Goal: Information Seeking & Learning: Find specific fact

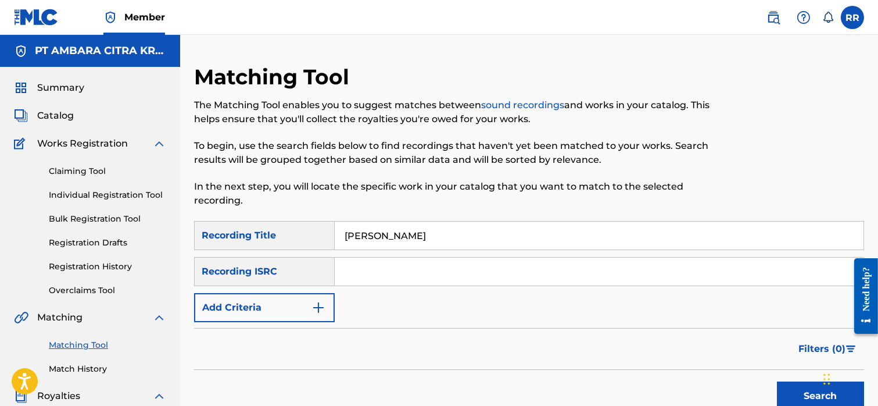
click at [374, 242] on input "[PERSON_NAME]" at bounding box center [599, 235] width 529 height 28
click at [375, 235] on input "[PERSON_NAME]" at bounding box center [599, 235] width 529 height 28
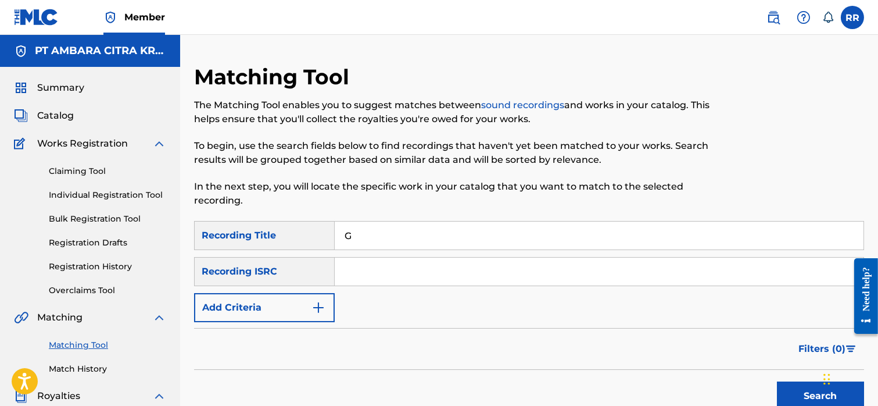
type input "GEMU FA MI RE"
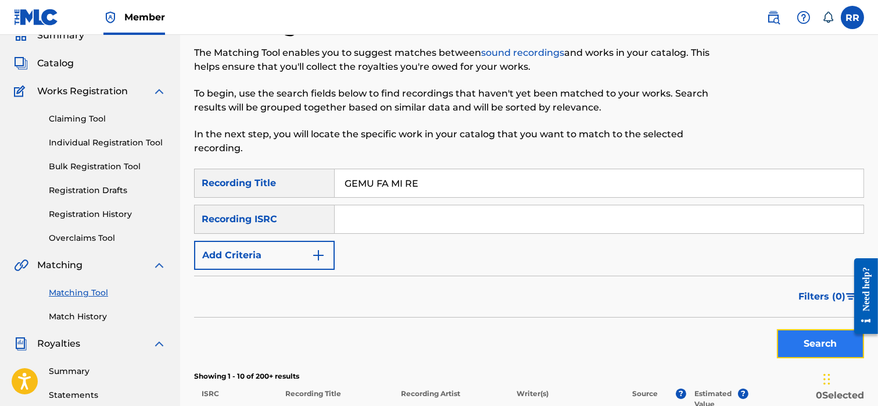
click at [779, 351] on button "Search" at bounding box center [820, 343] width 87 height 29
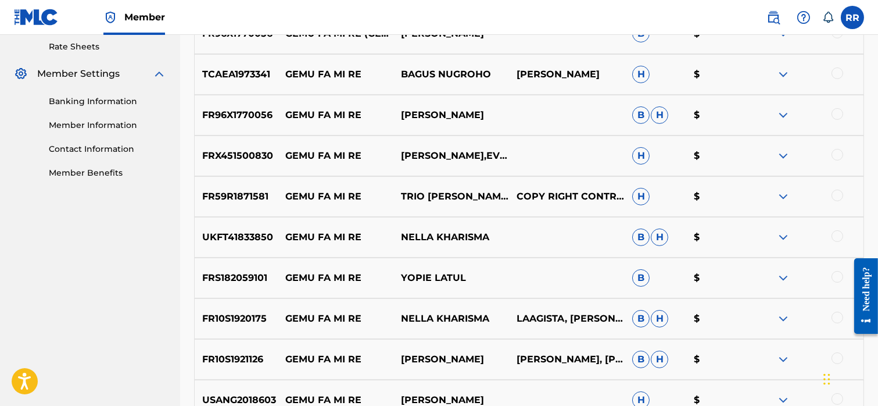
scroll to position [605, 0]
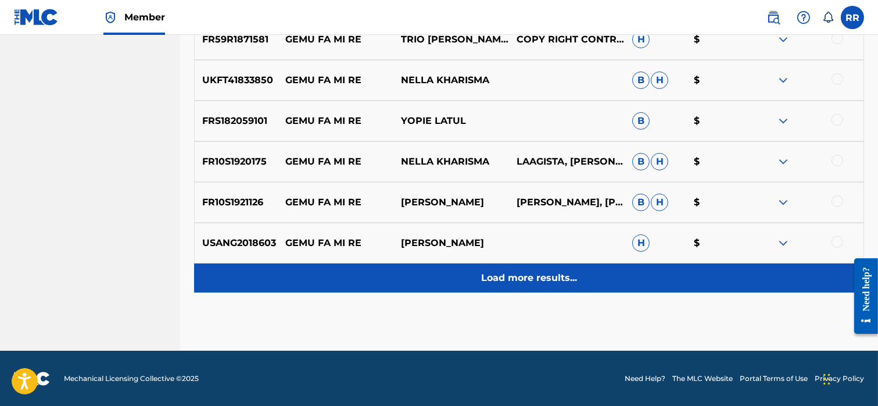
click at [552, 271] on p "Load more results..." at bounding box center [529, 278] width 96 height 14
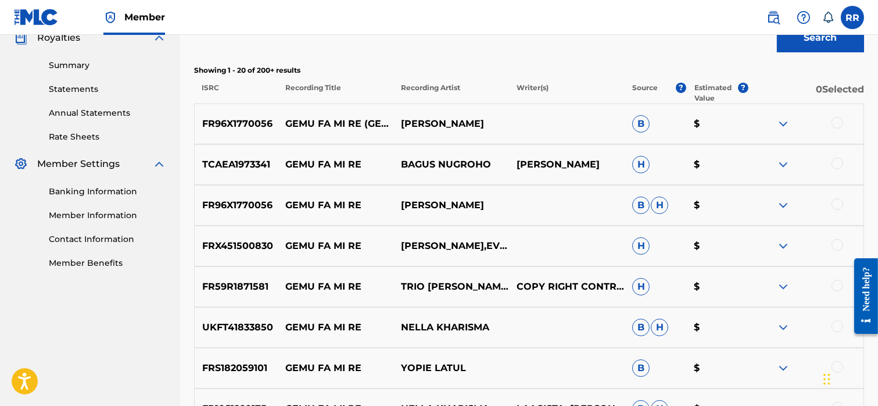
scroll to position [356, 0]
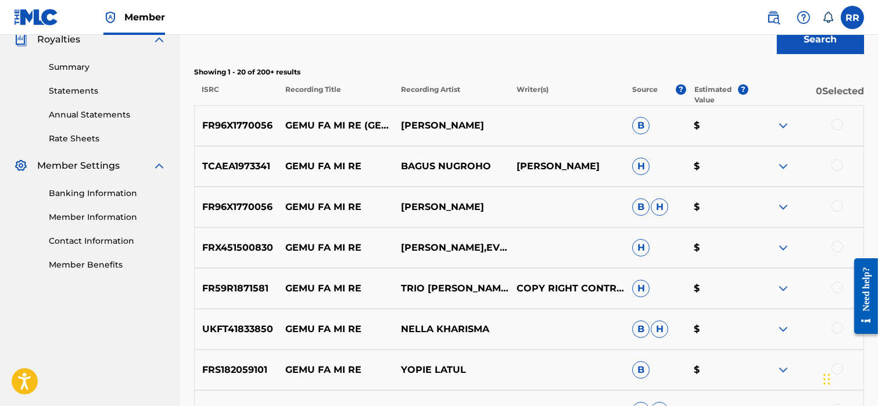
click at [786, 167] on img at bounding box center [784, 166] width 14 height 14
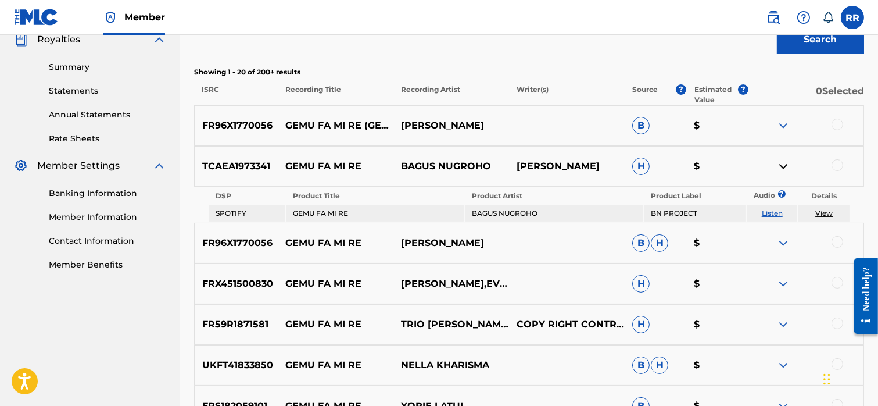
click at [546, 47] on div "Search" at bounding box center [529, 36] width 670 height 47
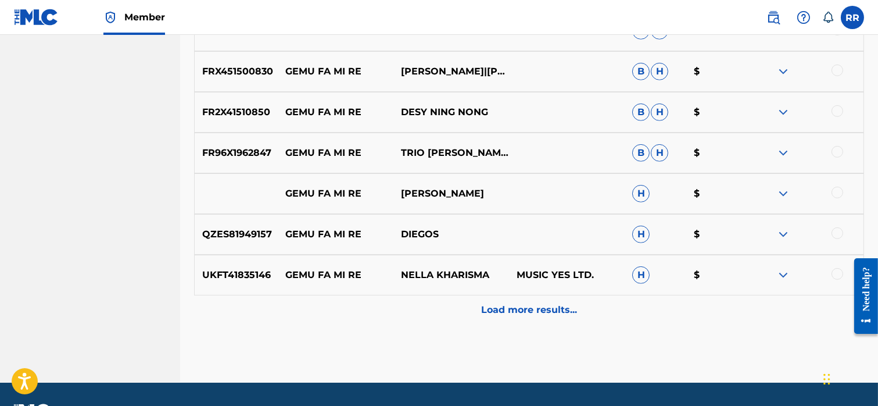
scroll to position [1037, 0]
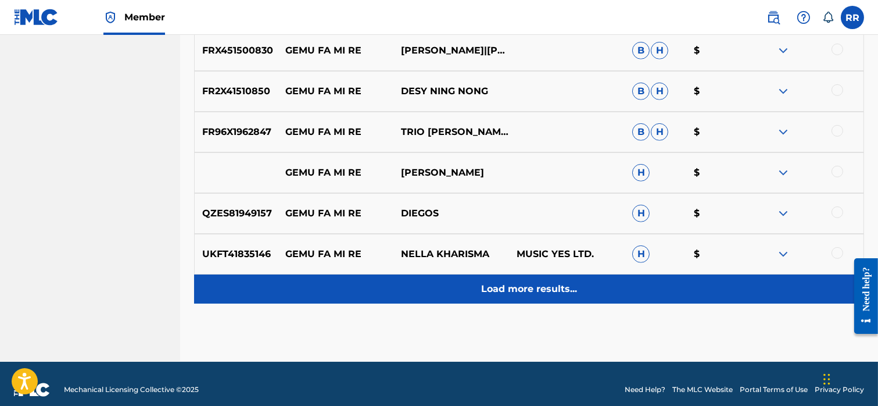
click at [532, 282] on p "Load more results..." at bounding box center [529, 289] width 96 height 14
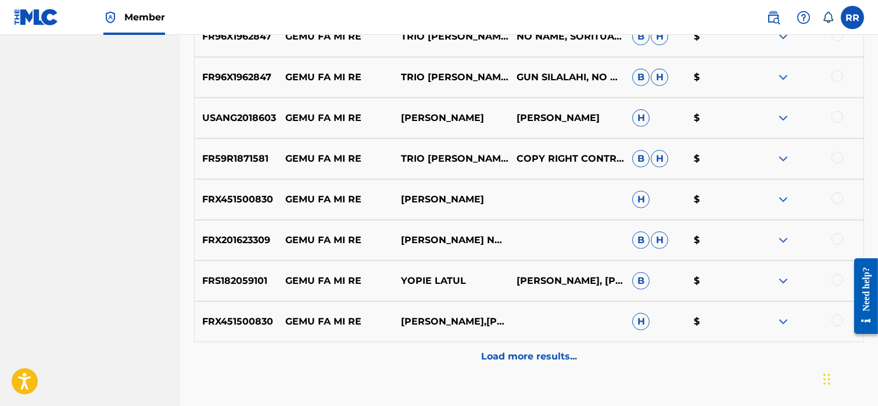
scroll to position [1390, 0]
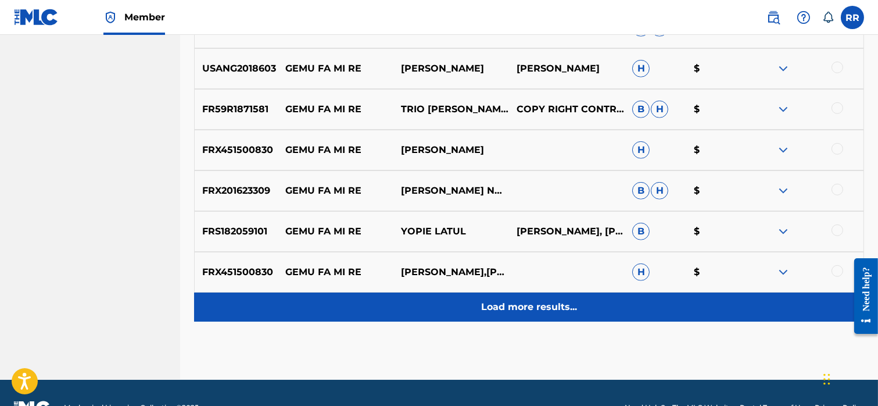
click at [475, 317] on div "Load more results..." at bounding box center [529, 306] width 670 height 29
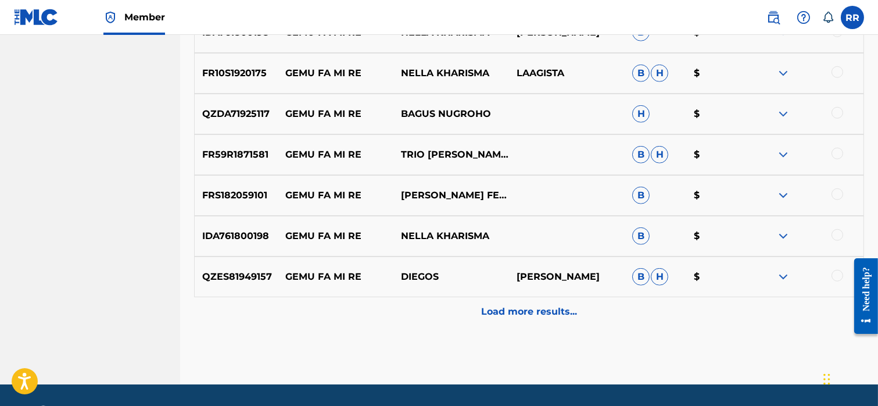
scroll to position [1826, 0]
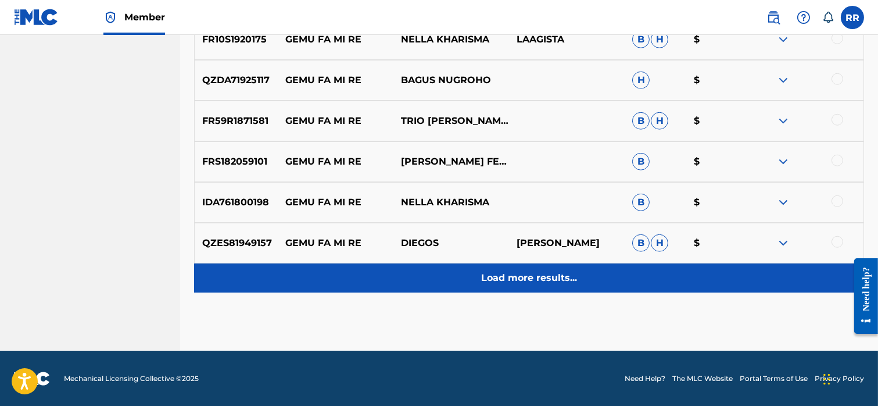
click at [437, 276] on div "Load more results..." at bounding box center [529, 277] width 670 height 29
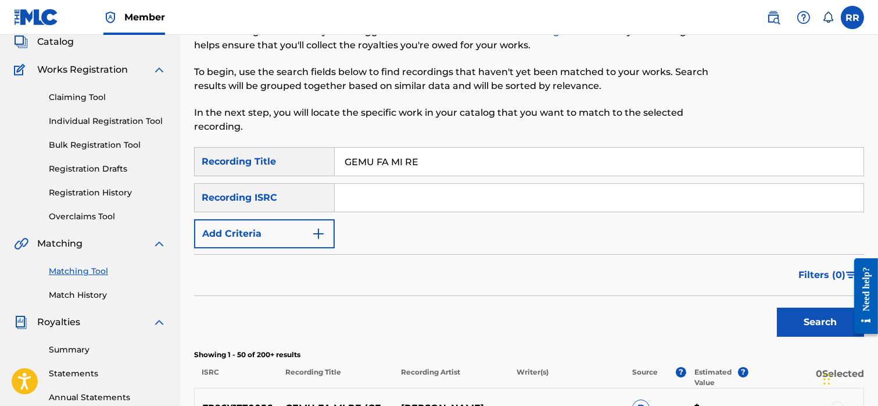
scroll to position [0, 0]
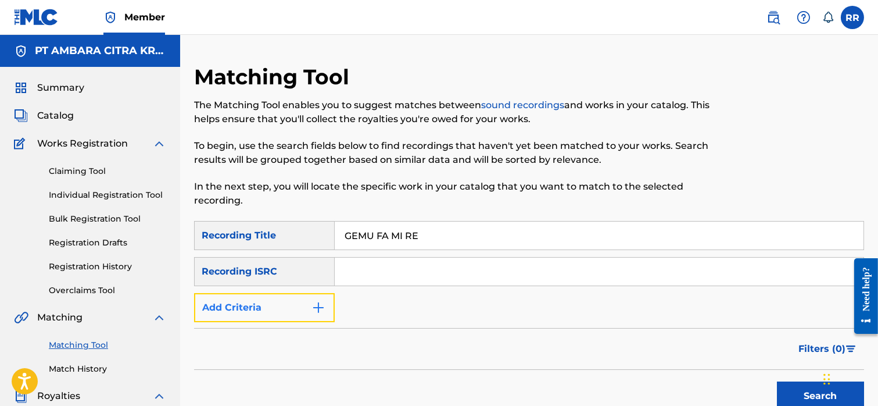
click at [253, 308] on button "Add Criteria" at bounding box center [264, 307] width 141 height 29
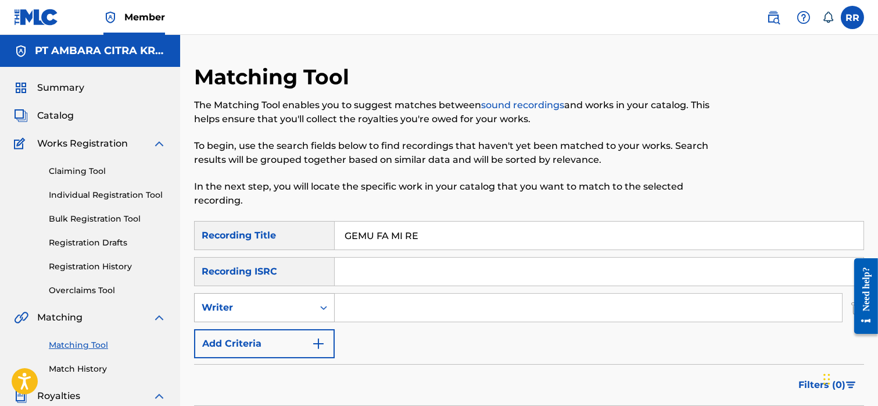
click at [277, 302] on div "Writer" at bounding box center [254, 308] width 105 height 14
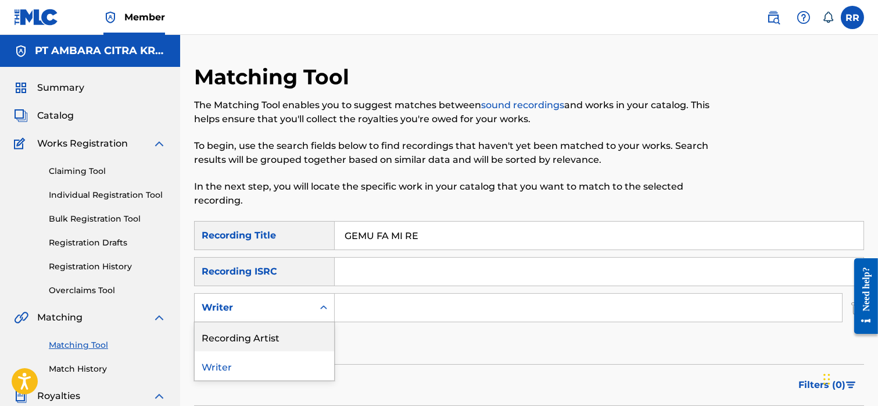
click at [269, 339] on div "Recording Artist" at bounding box center [265, 336] width 140 height 29
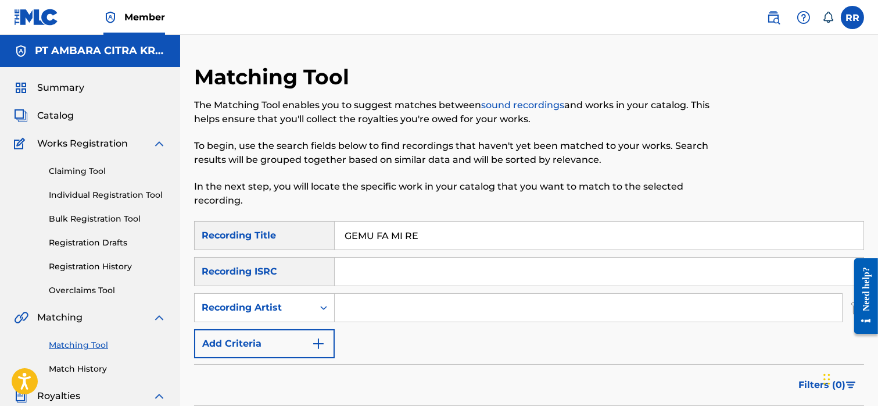
click at [352, 313] on input "Search Form" at bounding box center [588, 308] width 507 height 28
type input "NYONG FRANCO"
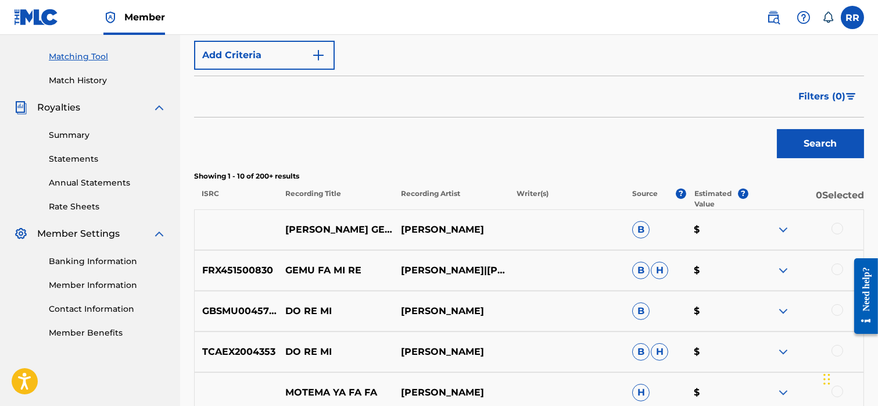
scroll to position [300, 0]
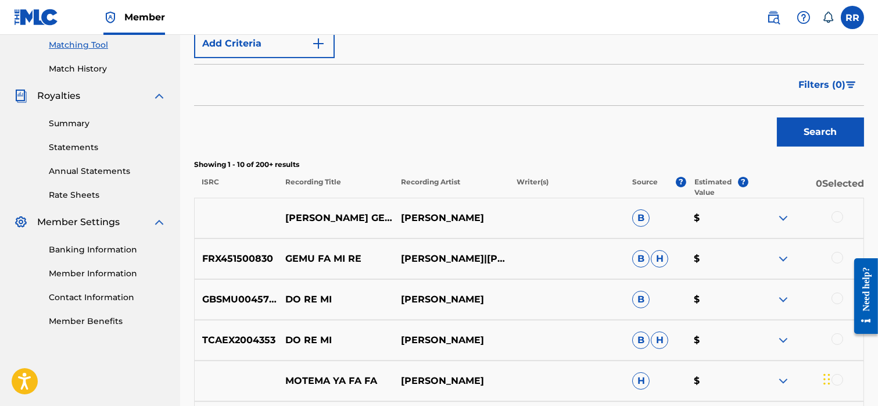
click at [779, 220] on img at bounding box center [784, 218] width 14 height 14
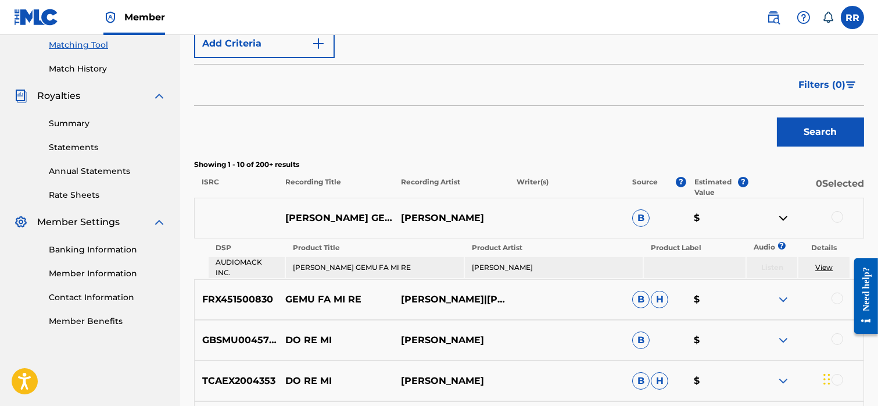
scroll to position [350, 0]
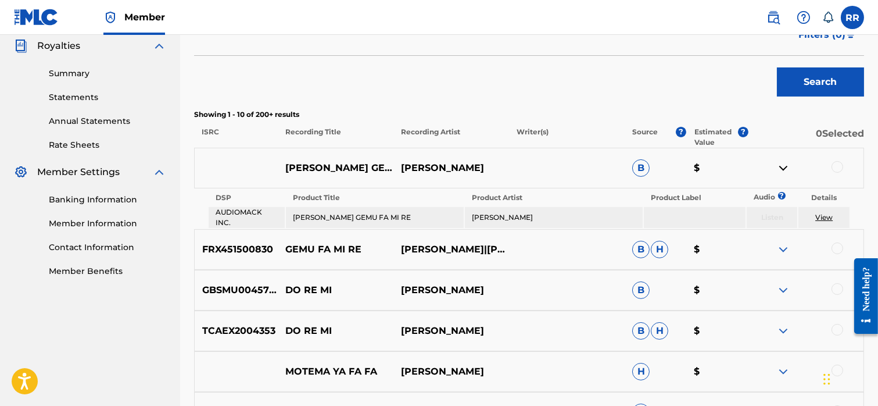
click at [824, 216] on link "View" at bounding box center [824, 217] width 17 height 9
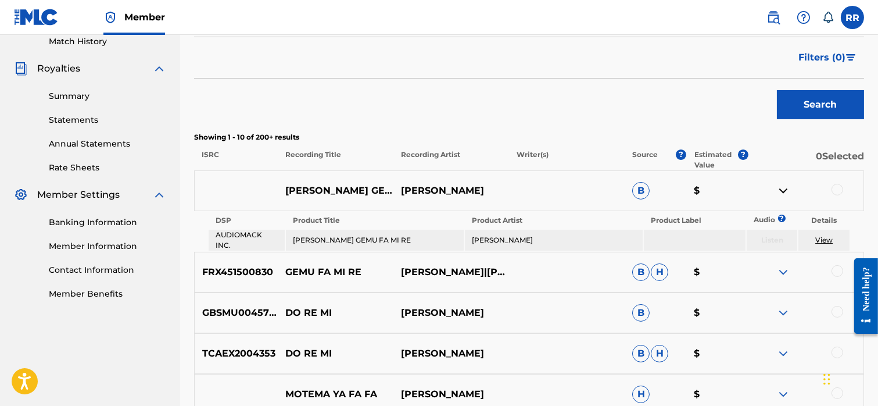
scroll to position [341, 0]
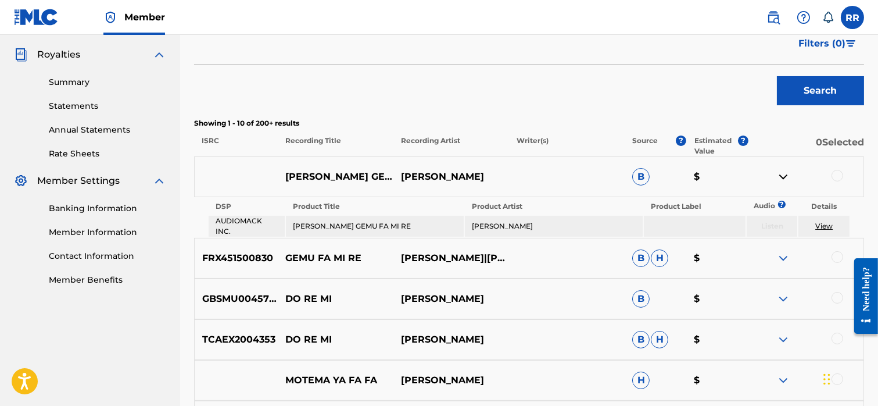
click at [248, 221] on td "AUDIOMACK INC." at bounding box center [247, 226] width 76 height 21
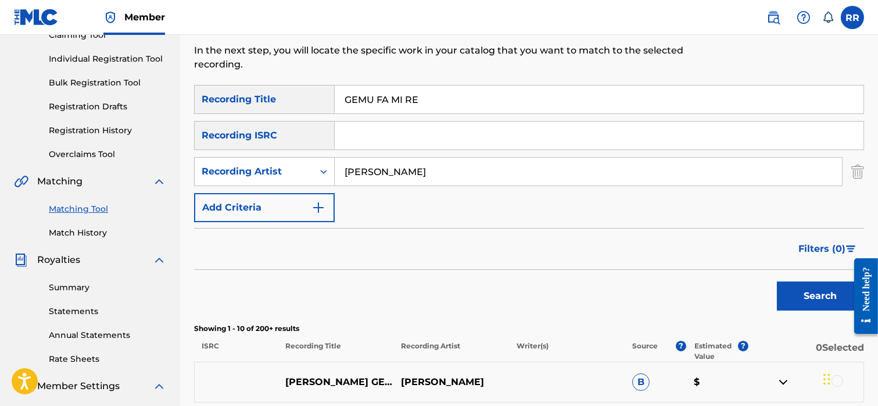
scroll to position [138, 0]
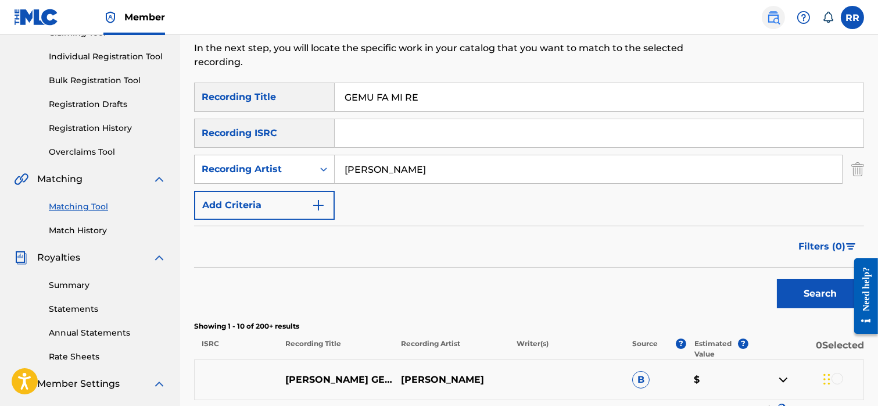
click at [771, 20] on img at bounding box center [774, 17] width 14 height 14
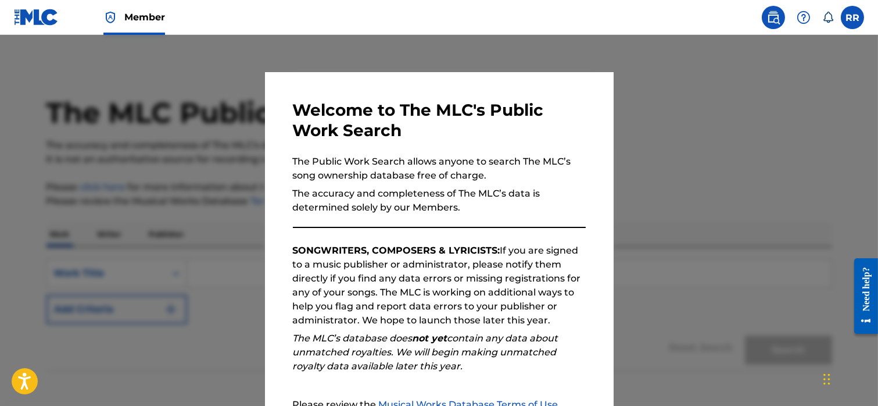
scroll to position [126, 0]
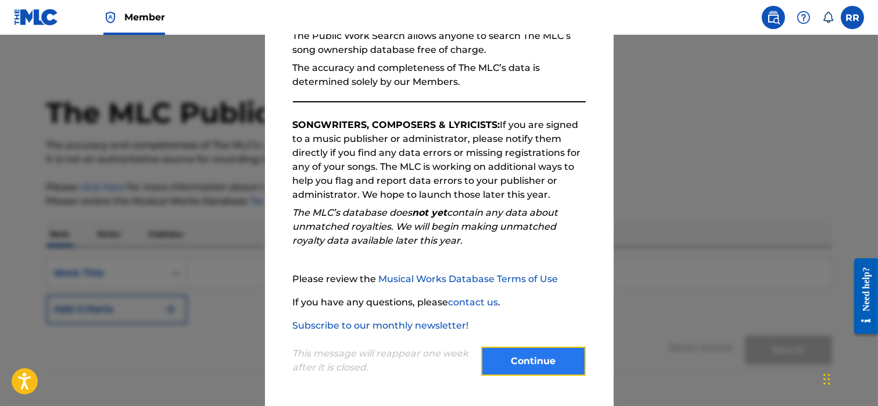
click at [527, 367] on button "Continue" at bounding box center [533, 360] width 105 height 29
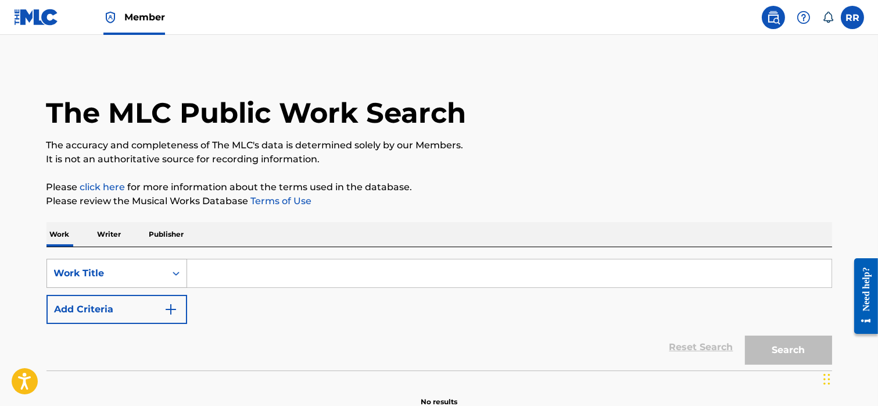
click at [104, 274] on div "Work Title" at bounding box center [117, 273] width 141 height 29
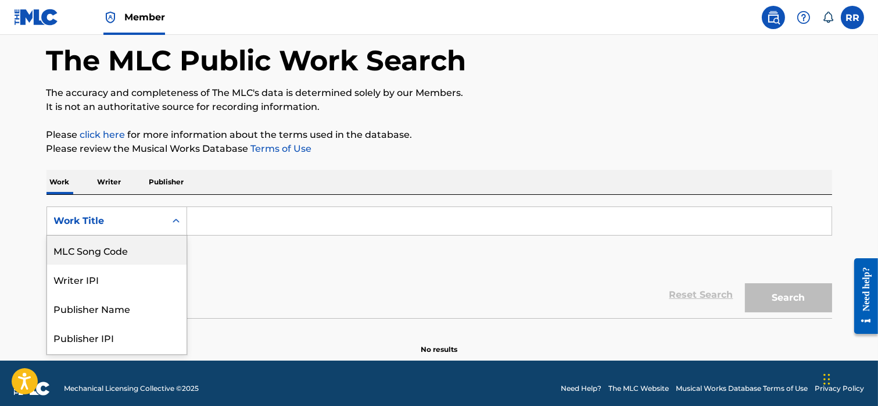
scroll to position [56, 0]
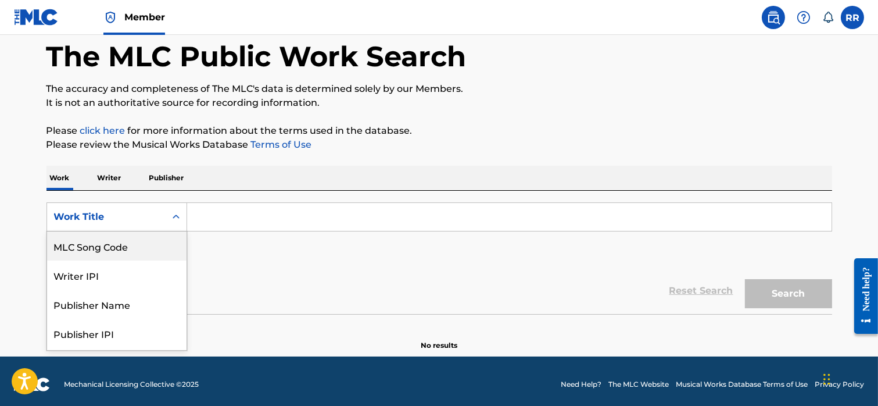
click at [108, 178] on p "Writer" at bounding box center [109, 178] width 31 height 24
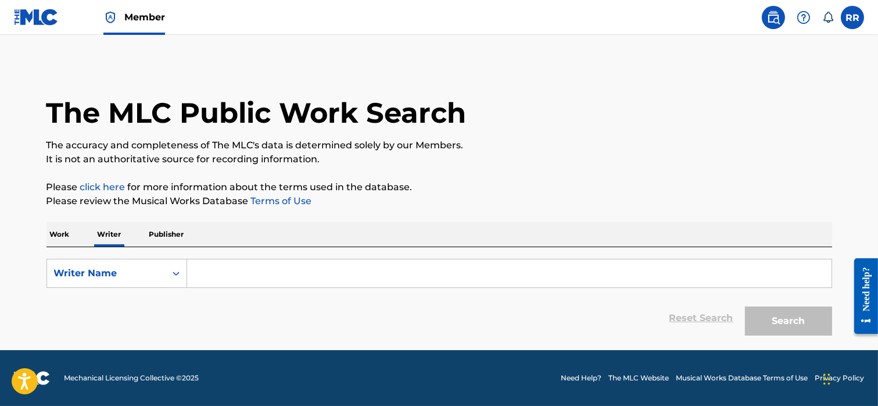
click at [161, 242] on p "Publisher" at bounding box center [167, 234] width 42 height 24
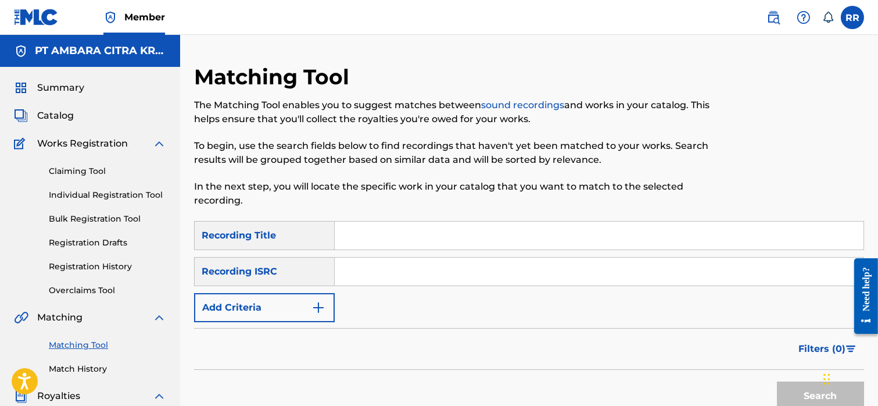
click at [349, 273] on input "Search Form" at bounding box center [599, 272] width 529 height 28
click at [356, 273] on input "UK" at bounding box center [599, 272] width 529 height 28
paste input "FT41804467"
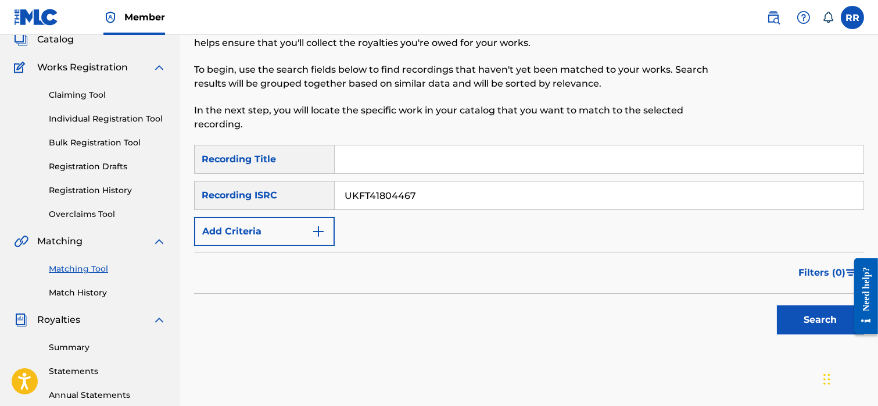
scroll to position [81, 0]
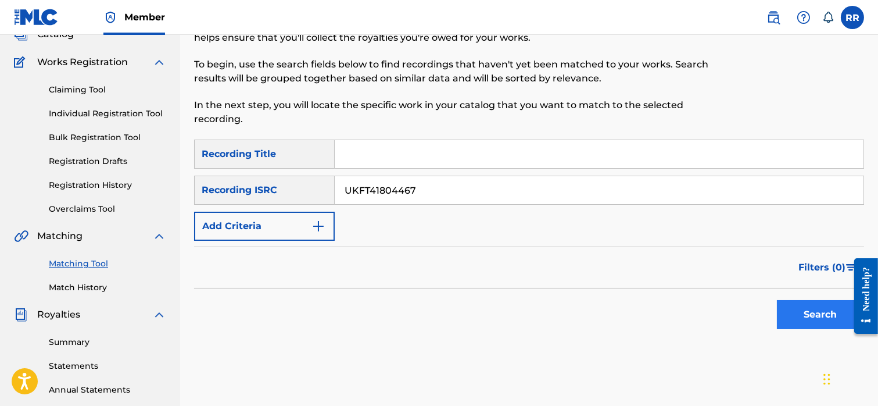
type input "UKFT41804467"
click at [789, 312] on button "Search" at bounding box center [820, 314] width 87 height 29
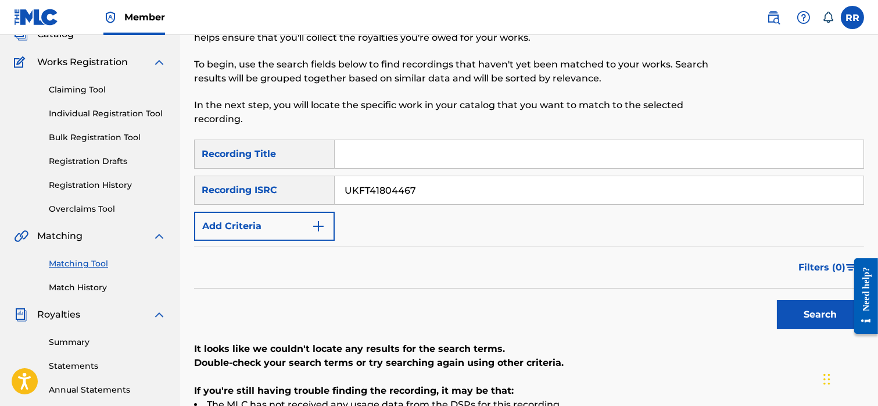
scroll to position [0, 0]
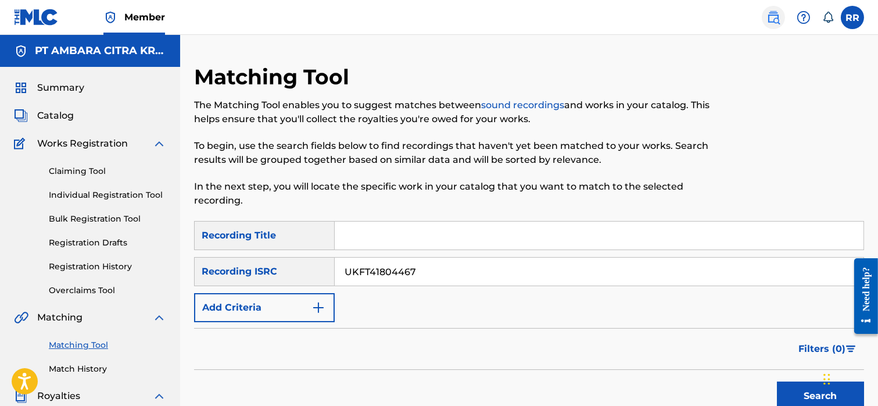
click at [781, 11] on link at bounding box center [773, 17] width 23 height 23
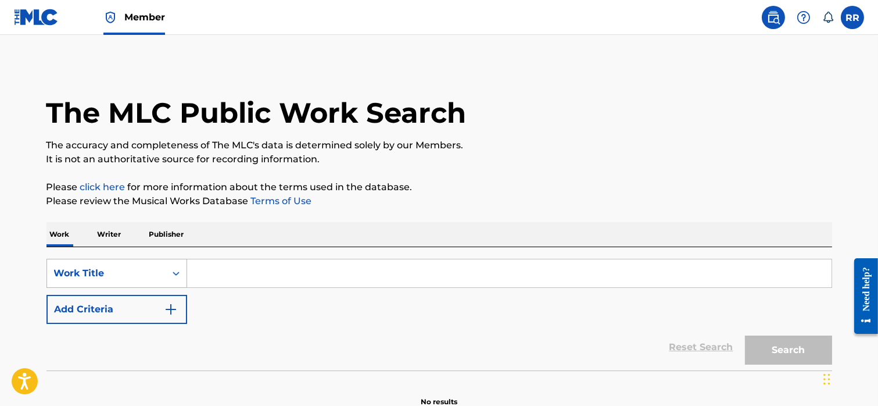
click at [121, 268] on div "Work Title" at bounding box center [106, 273] width 105 height 14
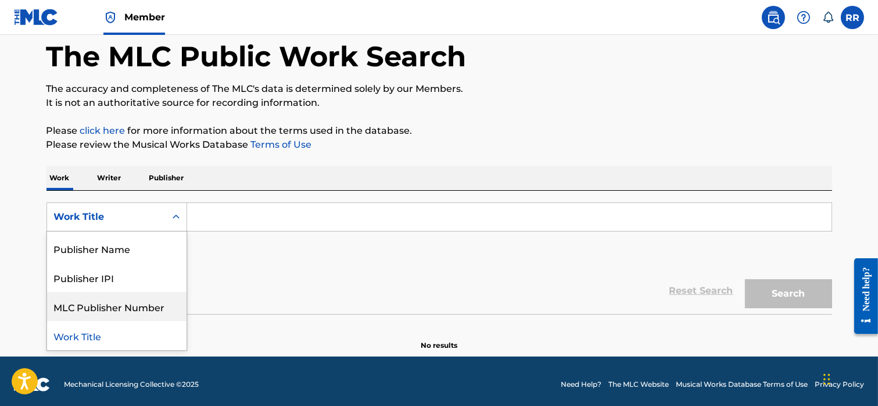
scroll to position [113, 0]
click at [115, 327] on div "Work Title" at bounding box center [117, 335] width 140 height 29
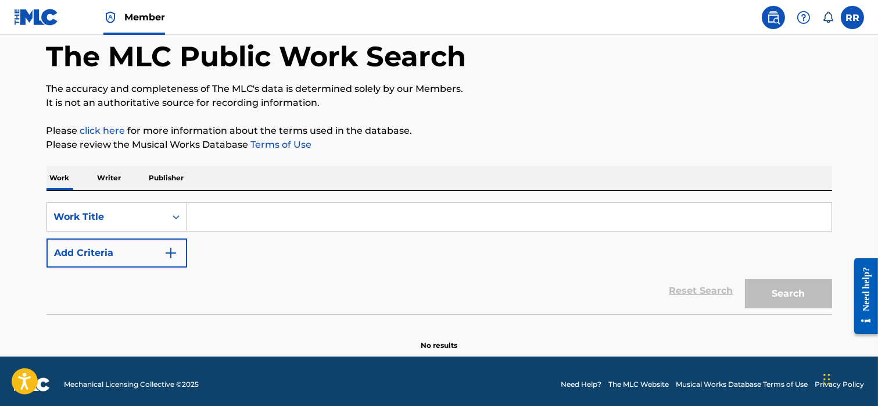
click at [215, 214] on input "Search Form" at bounding box center [509, 217] width 645 height 28
type input "g"
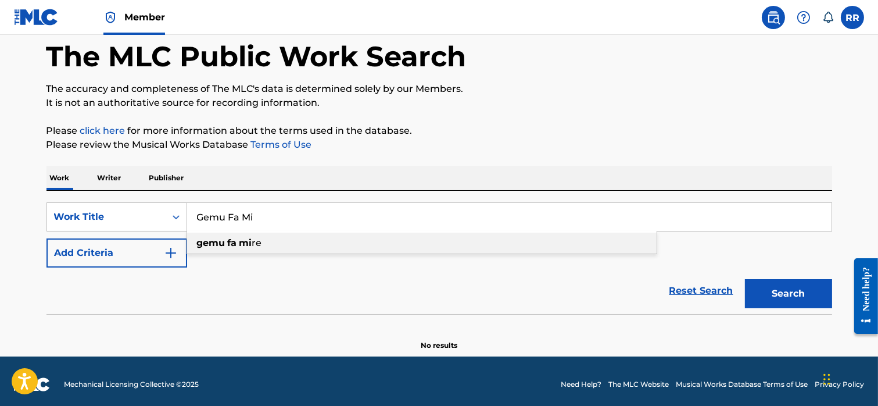
click at [222, 249] on div "gemu fa mi re" at bounding box center [422, 243] width 470 height 21
type input "gemu fa mi re"
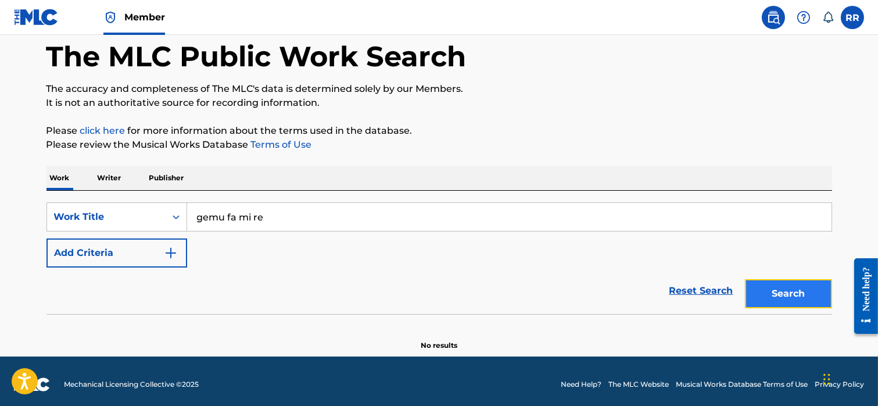
click at [811, 301] on button "Search" at bounding box center [788, 293] width 87 height 29
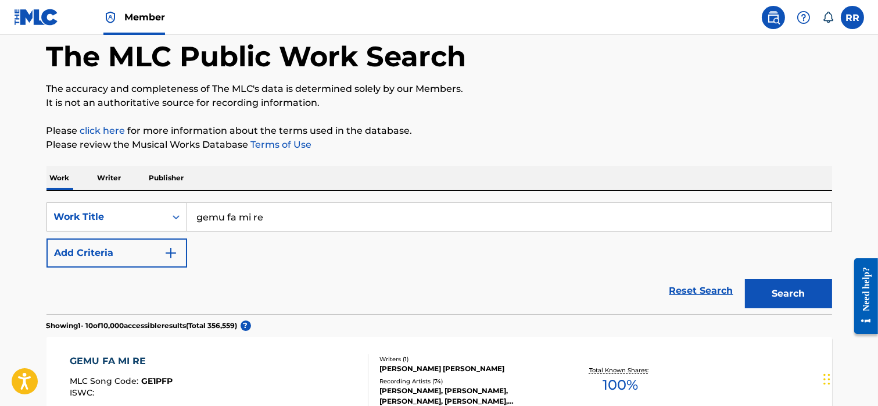
click at [192, 212] on input "gemu fa mi re" at bounding box center [509, 217] width 645 height 28
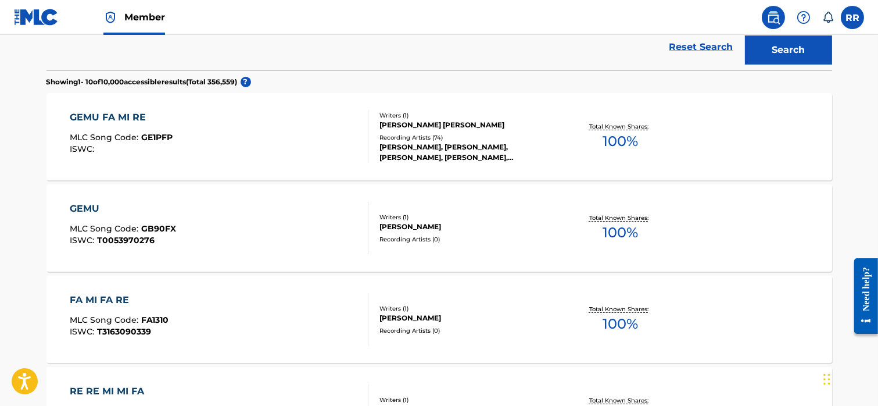
scroll to position [307, 0]
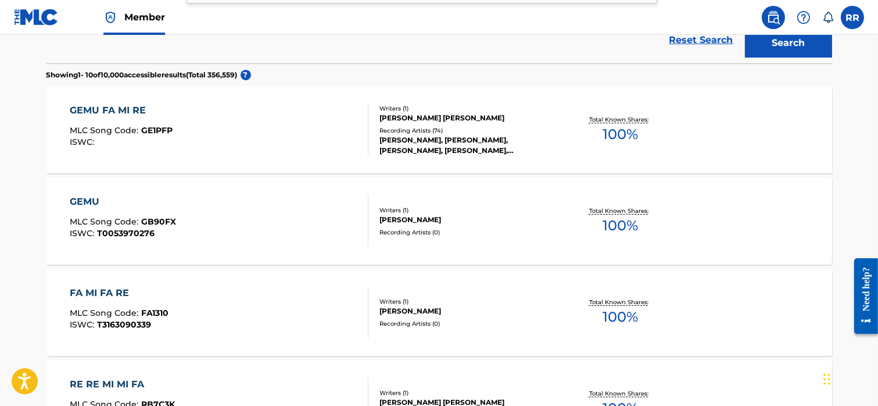
click at [227, 130] on div "GEMU FA MI RE MLC Song Code : GE1PFP ISWC :" at bounding box center [219, 129] width 299 height 52
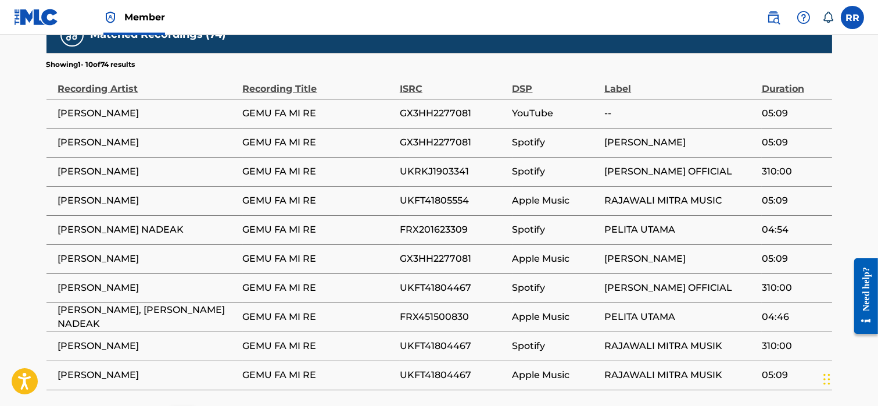
scroll to position [710, 0]
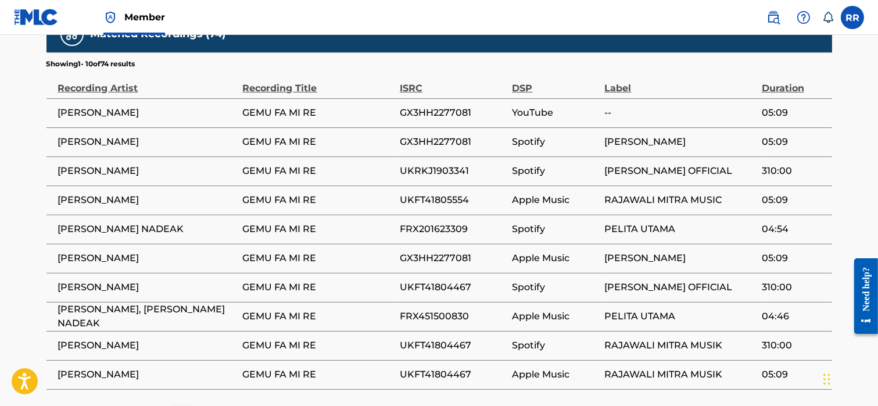
click at [407, 198] on span "UKFT41805554" at bounding box center [453, 200] width 107 height 14
click at [471, 197] on span "UKFT41805554" at bounding box center [453, 200] width 107 height 14
click at [705, 197] on span "RAJAWALI MITRA MUSIC" at bounding box center [680, 200] width 151 height 14
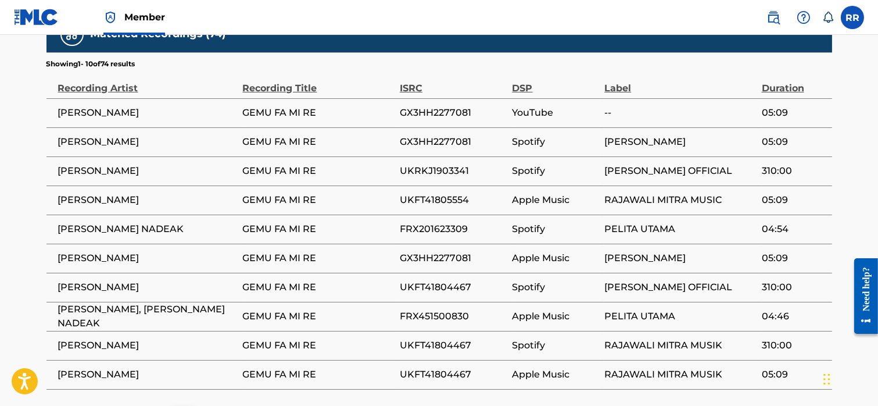
click at [705, 197] on span "RAJAWALI MITRA MUSIC" at bounding box center [680, 200] width 151 height 14
click at [118, 201] on span "NYONG FRANCO" at bounding box center [147, 200] width 179 height 14
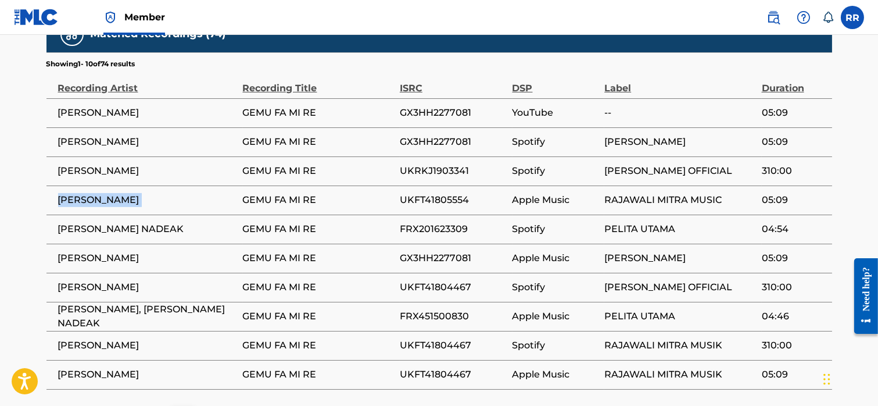
click at [426, 195] on span "UKFT41805554" at bounding box center [453, 200] width 107 height 14
click at [540, 205] on span "Apple Music" at bounding box center [556, 200] width 87 height 14
click at [571, 197] on span "Apple Music" at bounding box center [556, 200] width 87 height 14
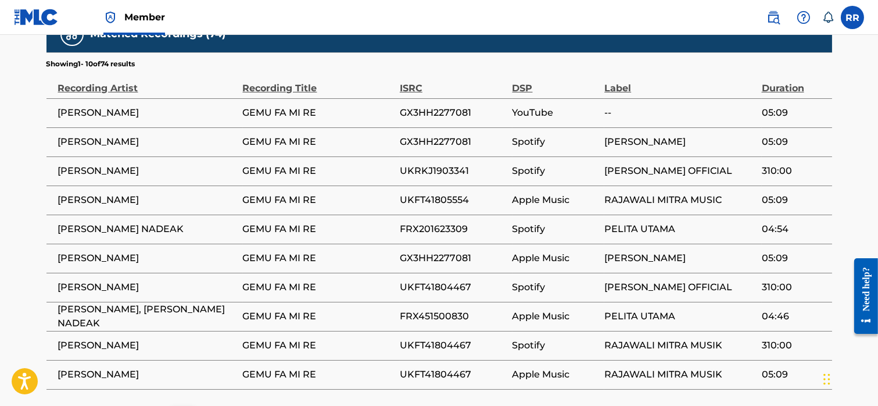
click at [571, 197] on span "Apple Music" at bounding box center [556, 200] width 87 height 14
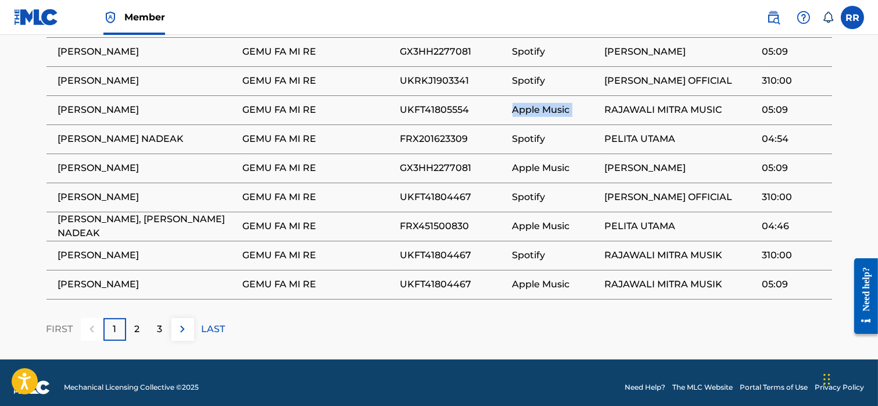
scroll to position [809, 0]
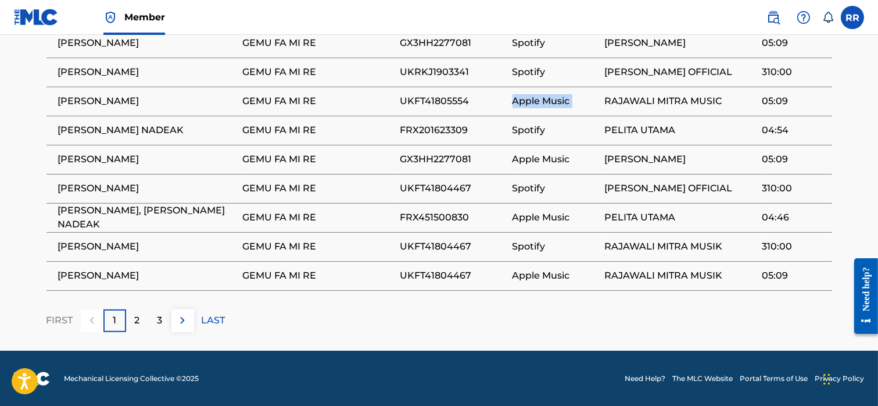
click at [285, 258] on td "GEMU FA MI RE" at bounding box center [321, 246] width 157 height 29
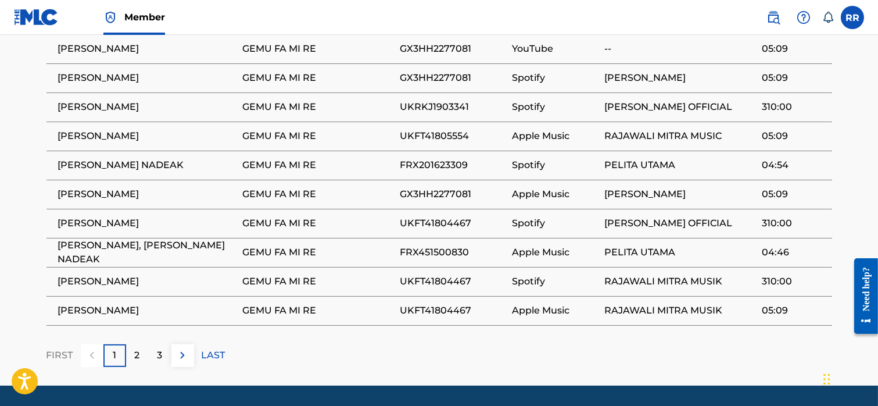
scroll to position [779, 0]
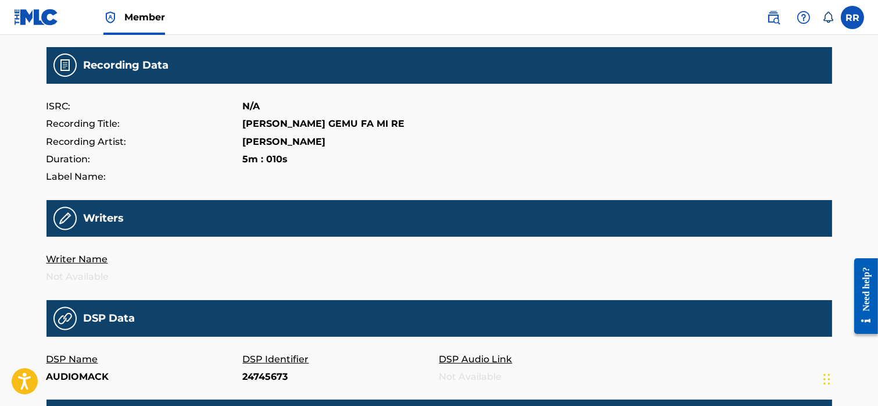
scroll to position [115, 0]
